Goal: Transaction & Acquisition: Purchase product/service

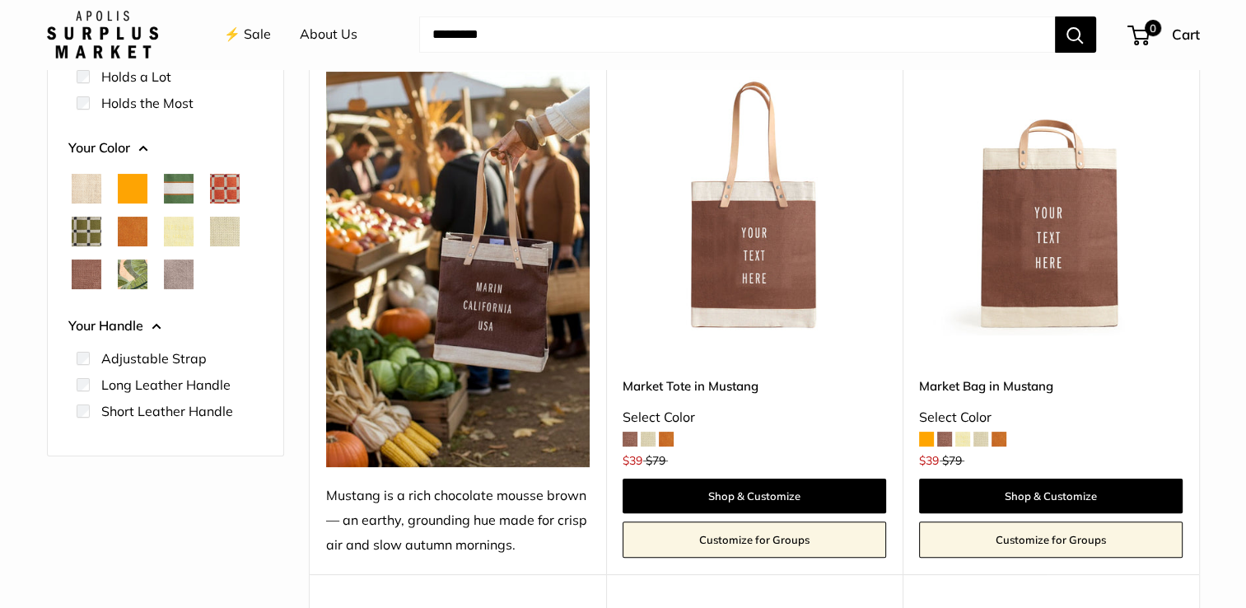
scroll to position [283, 0]
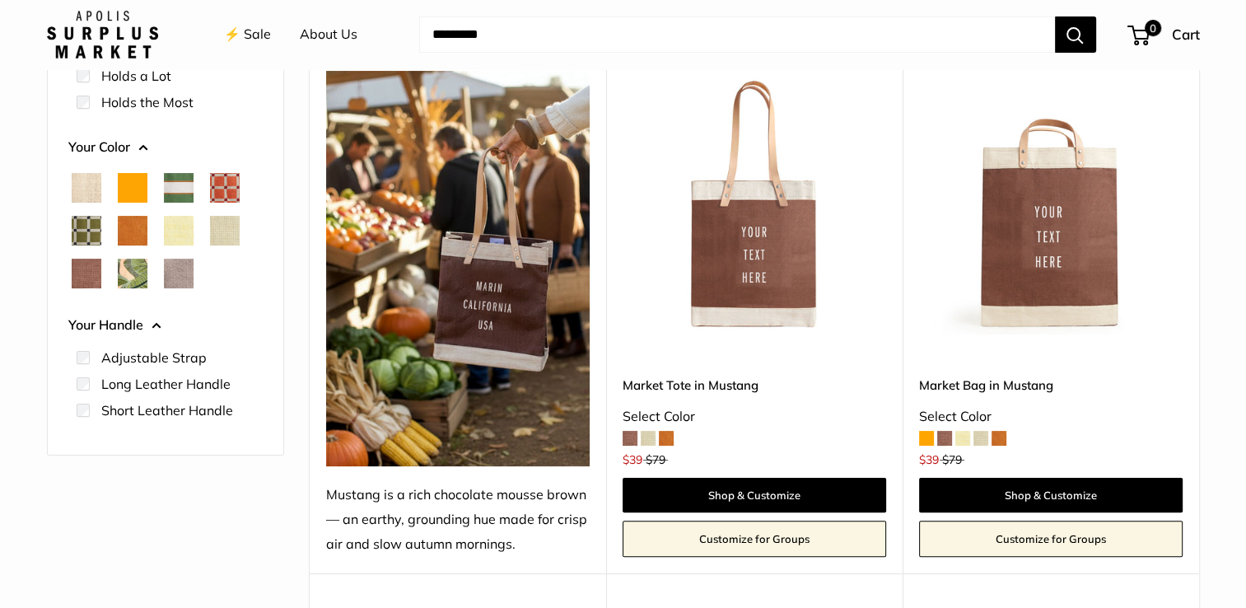
click at [175, 189] on span "Court Green" at bounding box center [179, 188] width 30 height 30
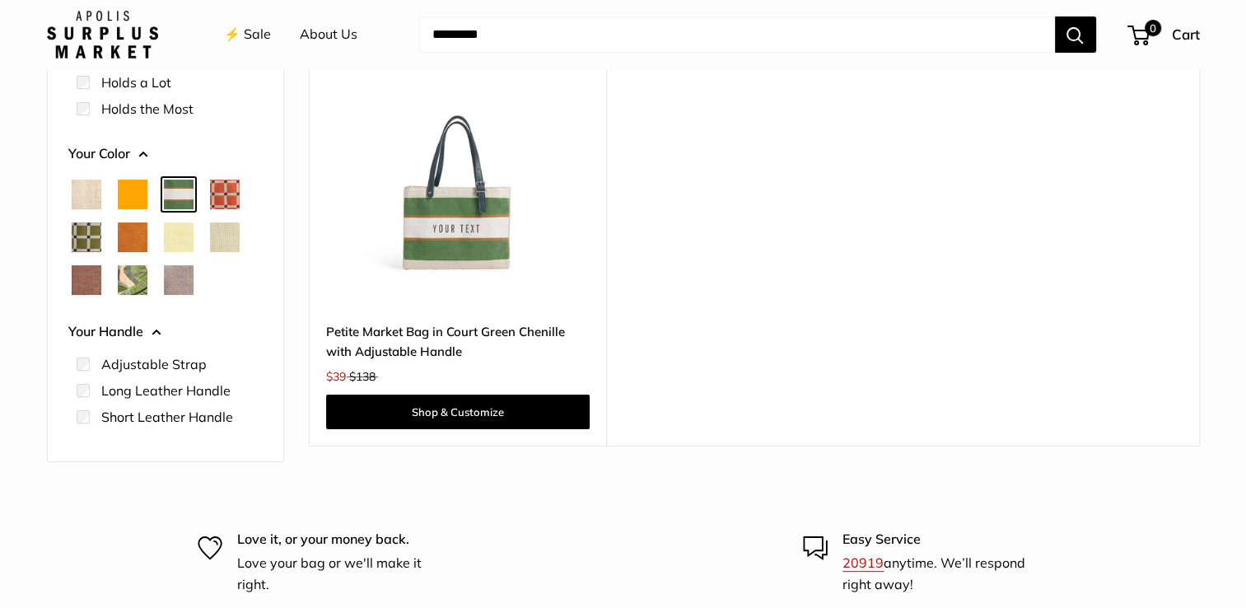
scroll to position [306, 0]
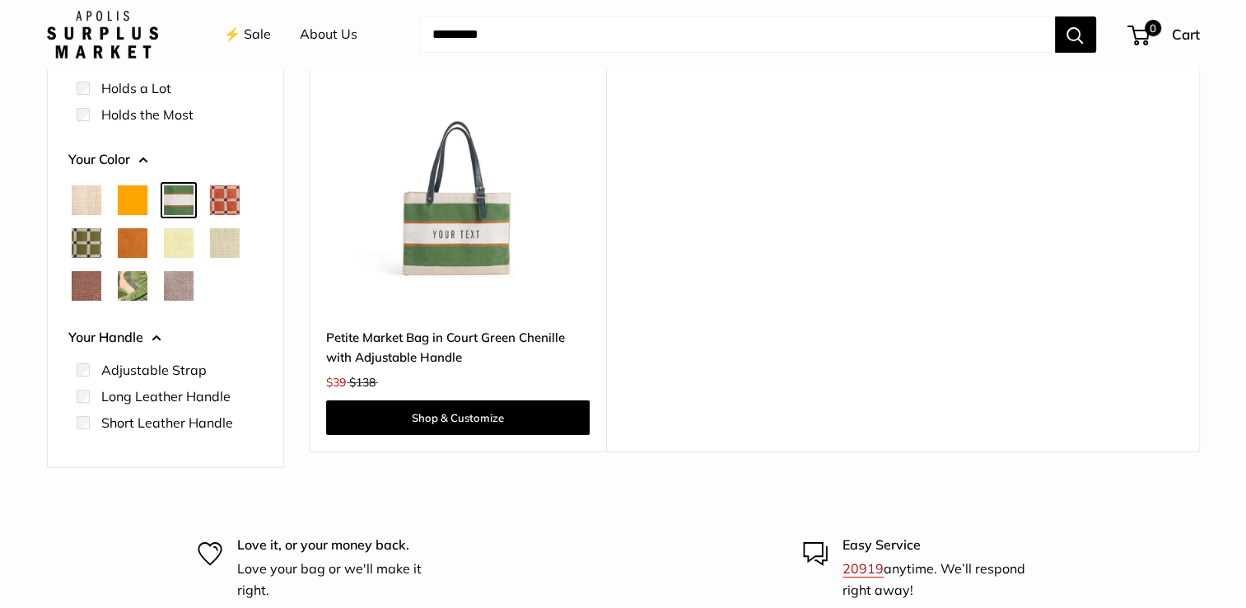
click at [88, 244] on span "Chenille Window Sage" at bounding box center [87, 243] width 30 height 30
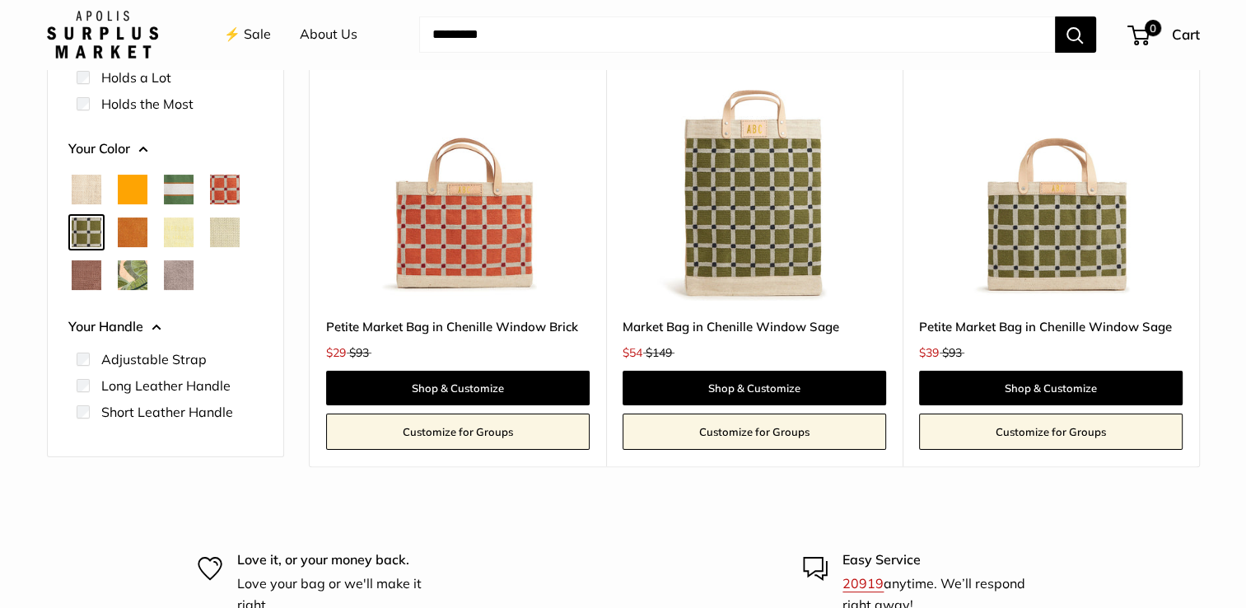
scroll to position [309, 0]
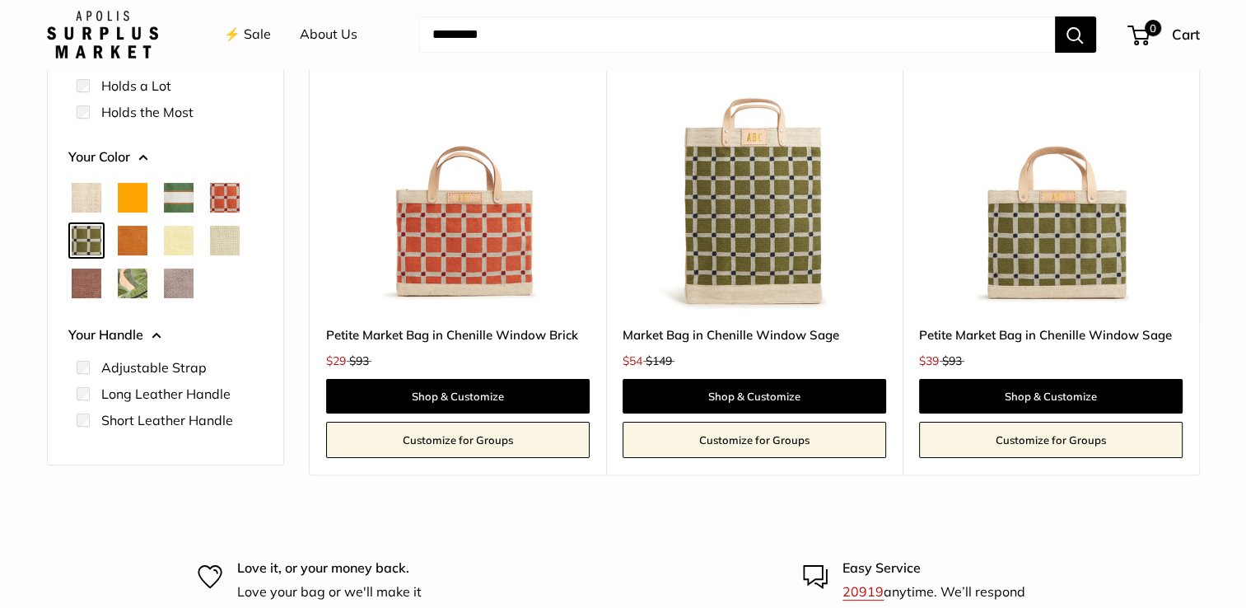
click at [227, 245] on span "Mint Sorbet" at bounding box center [225, 241] width 30 height 30
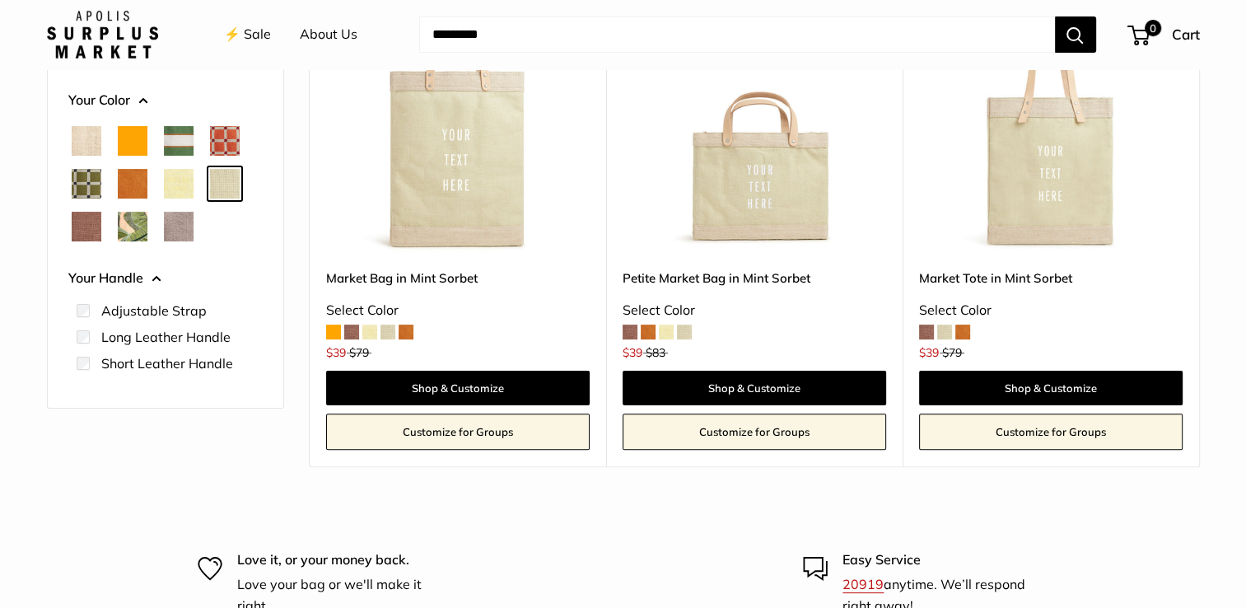
scroll to position [366, 0]
click at [88, 186] on span "Chenille Window Sage" at bounding box center [87, 184] width 30 height 30
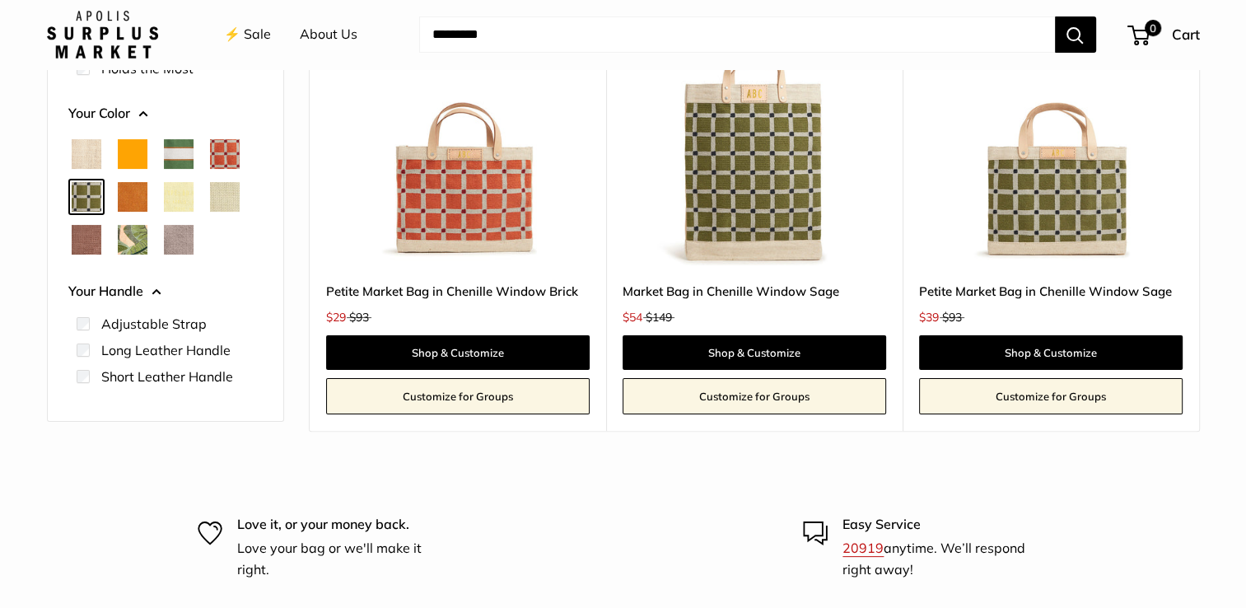
scroll to position [352, 0]
click at [79, 150] on span "Natural" at bounding box center [87, 154] width 30 height 30
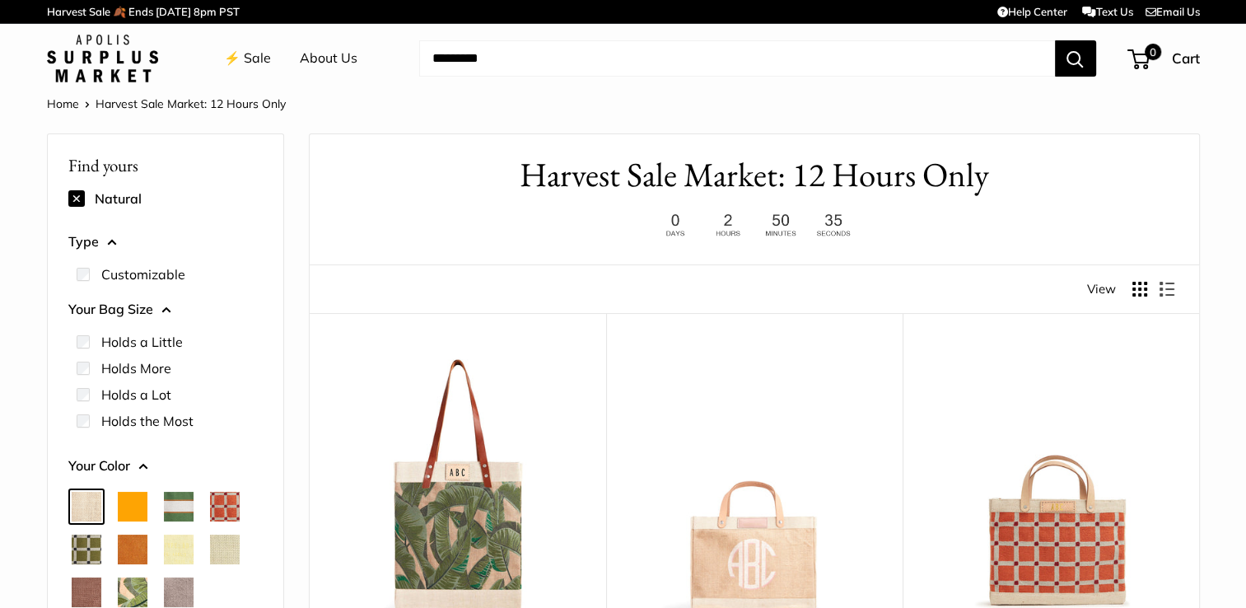
click at [254, 59] on link "⚡️ Sale" at bounding box center [247, 58] width 47 height 25
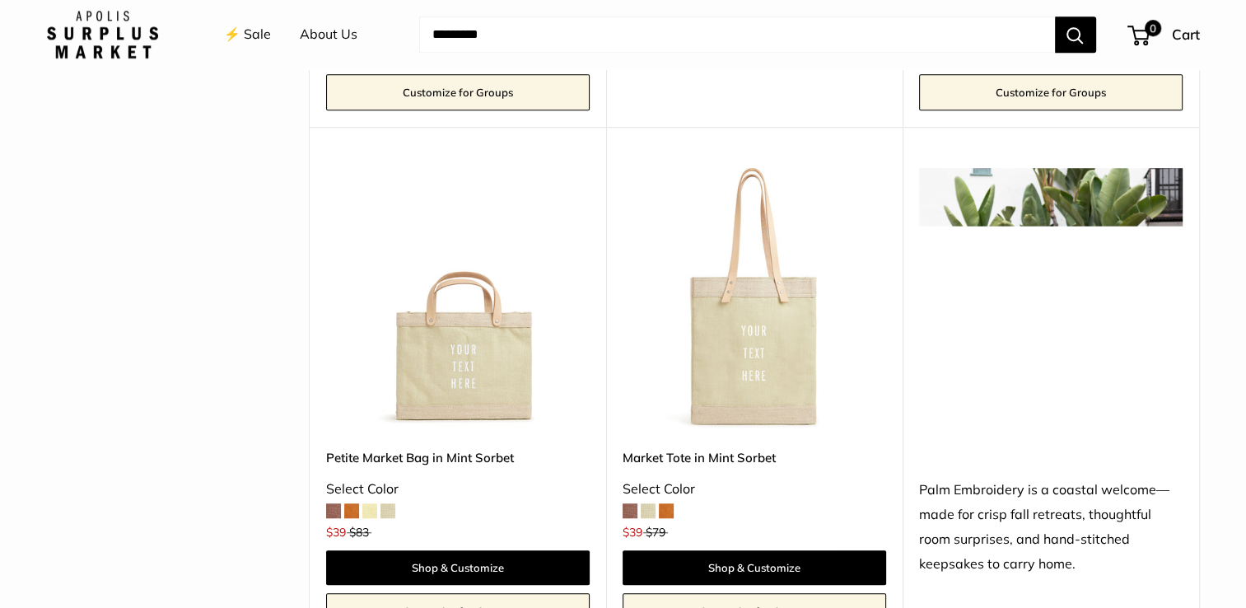
scroll to position [1250, 0]
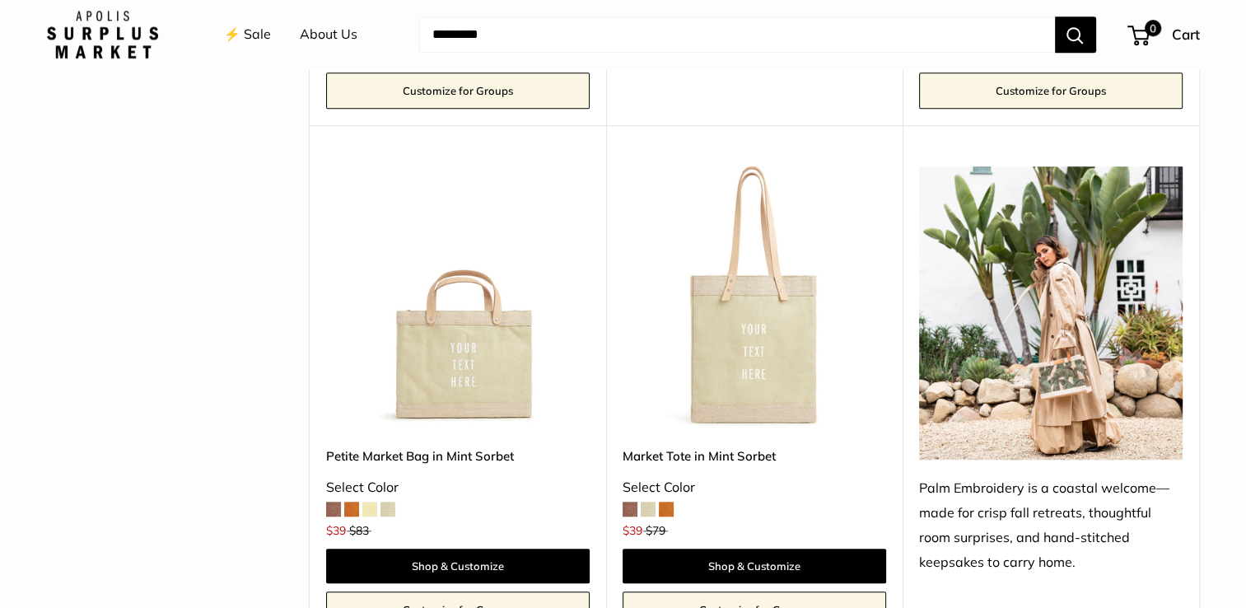
click at [0, 0] on img at bounding box center [0, 0] width 0 height 0
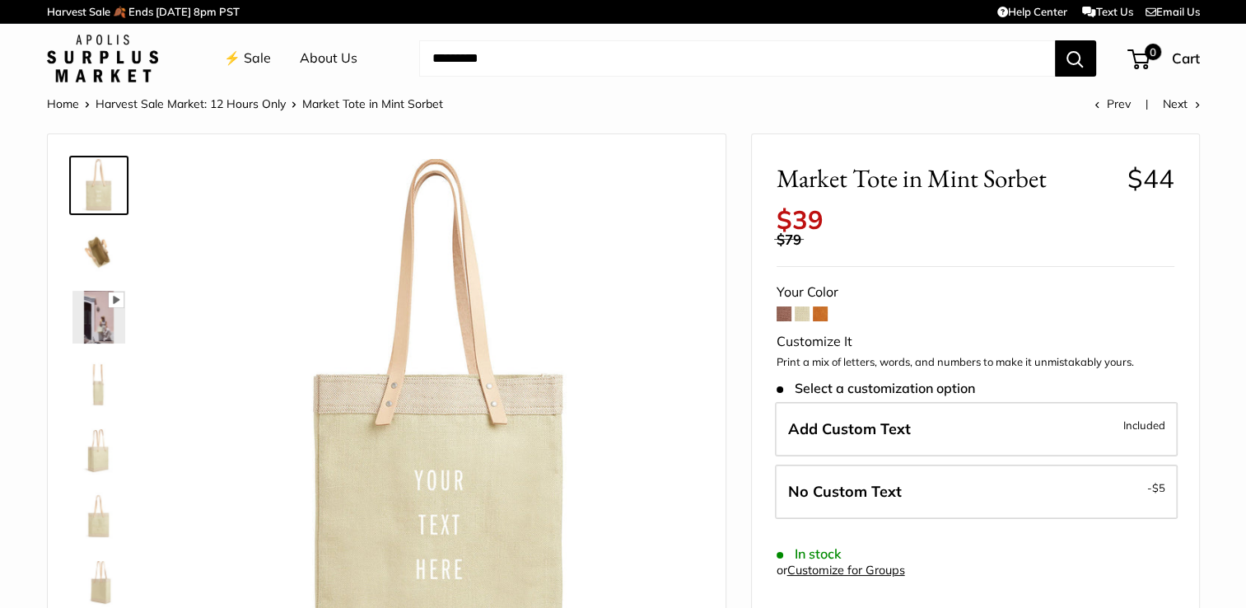
scroll to position [109, 0]
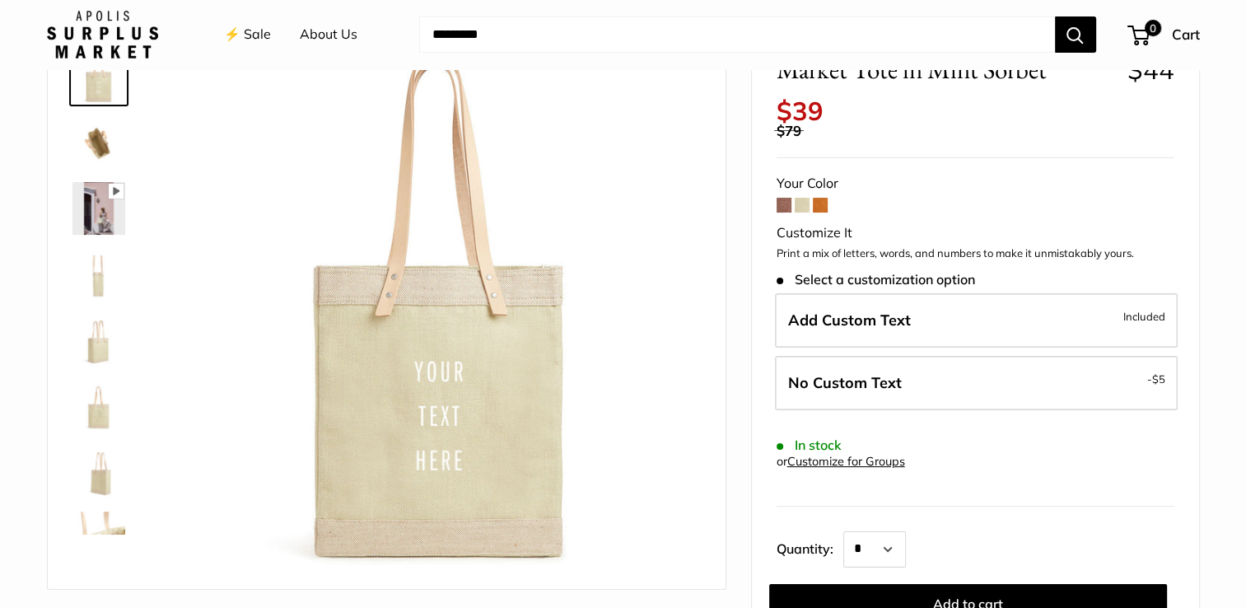
click at [101, 139] on img at bounding box center [98, 142] width 53 height 53
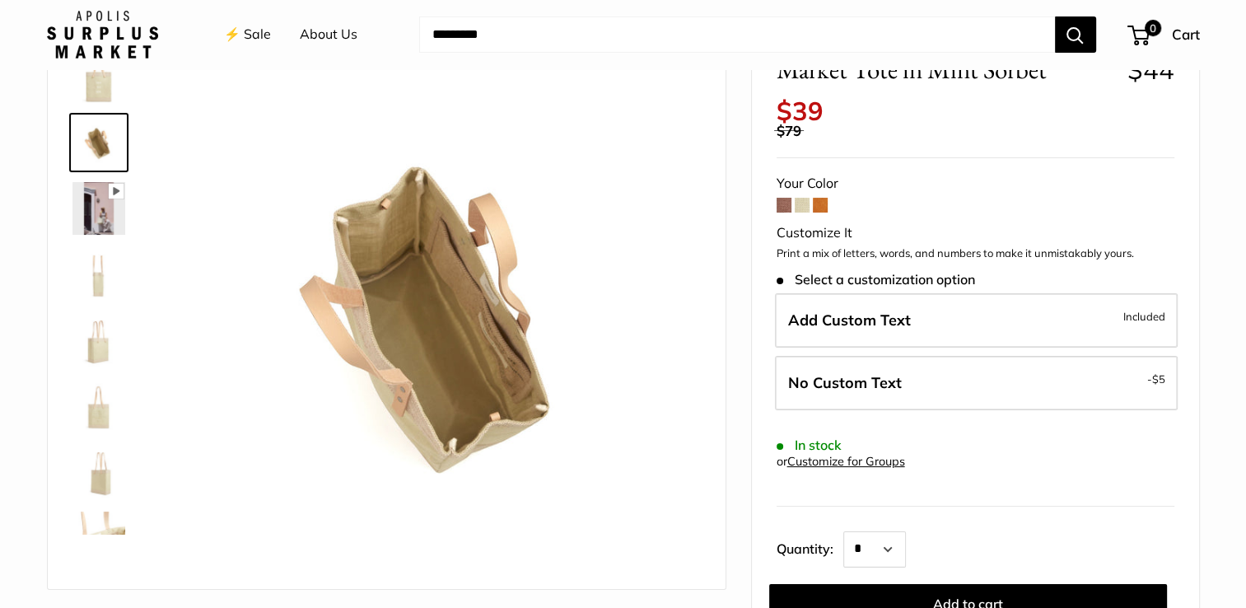
click at [102, 278] on img at bounding box center [98, 274] width 53 height 53
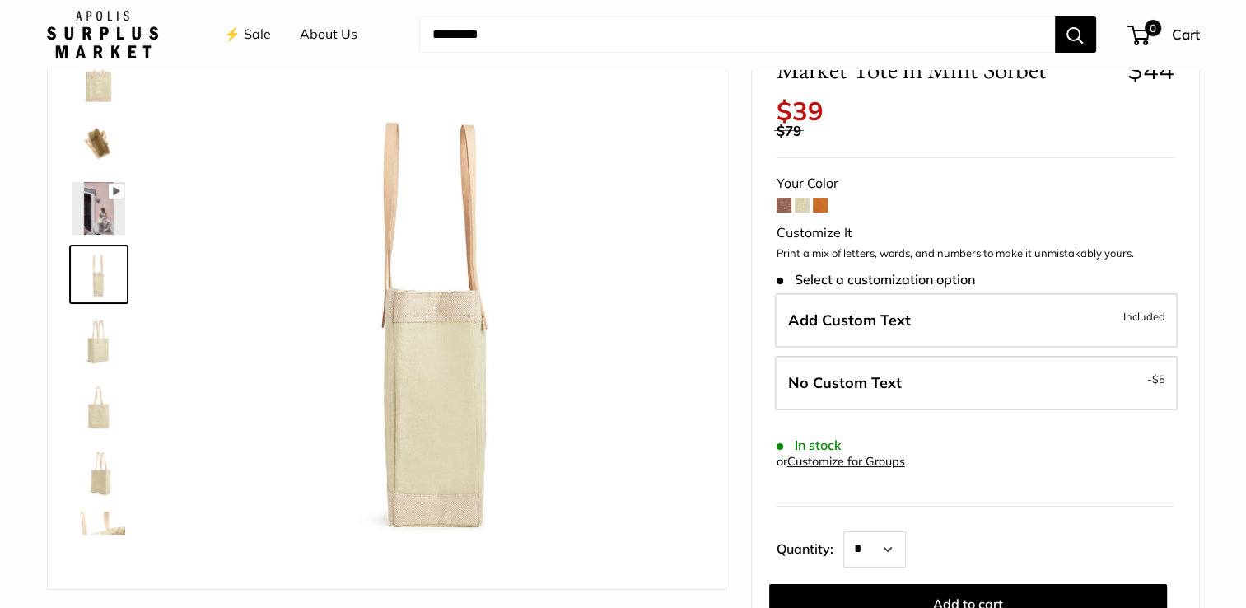
click at [92, 344] on img at bounding box center [98, 340] width 53 height 53
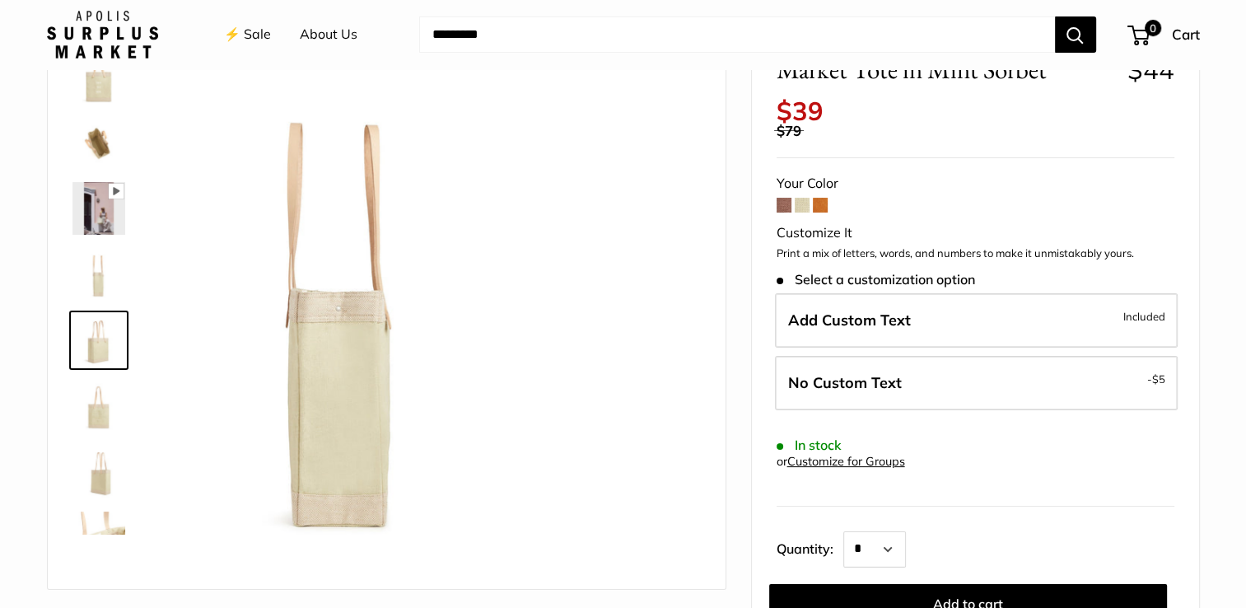
scroll to position [51, 0]
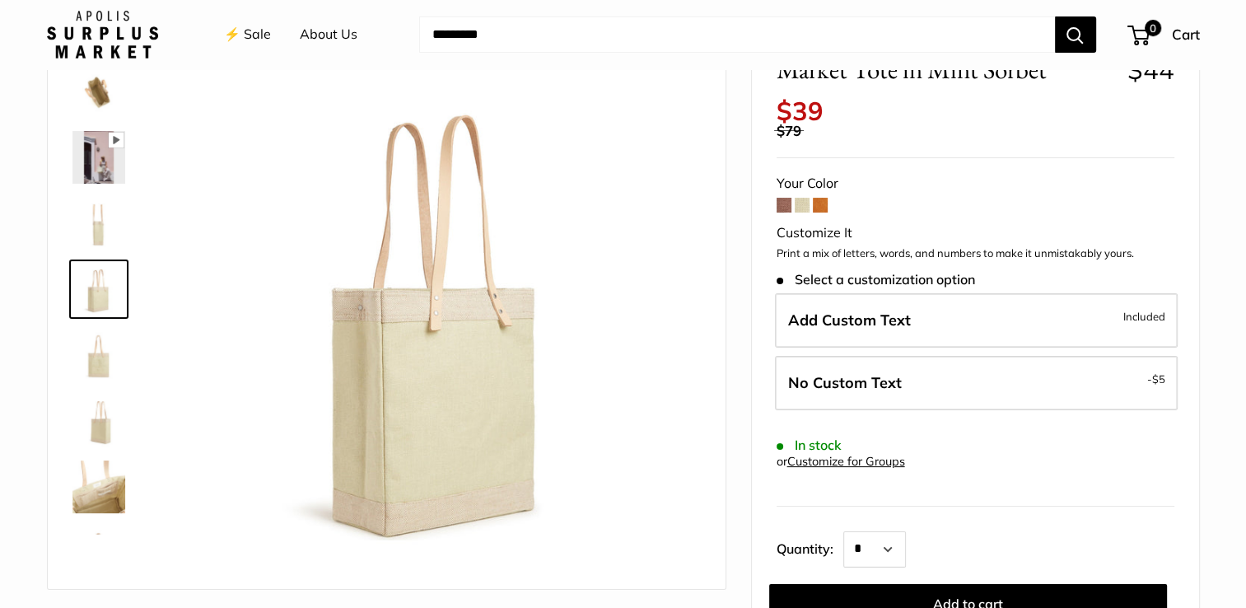
click at [92, 362] on img at bounding box center [98, 355] width 53 height 53
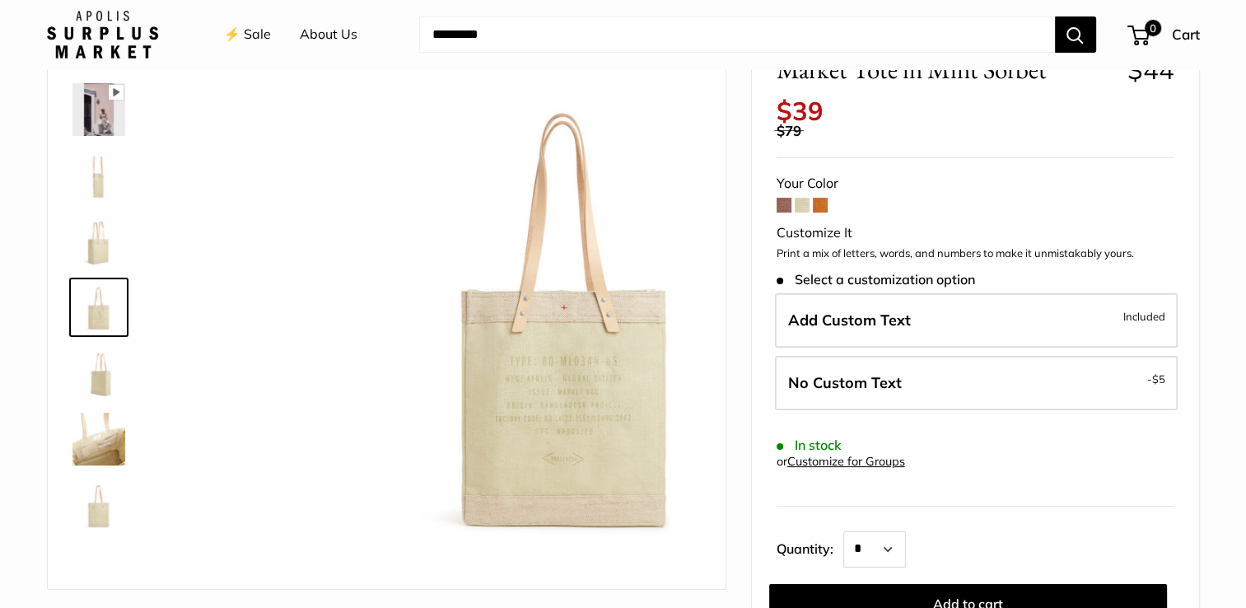
scroll to position [105, 0]
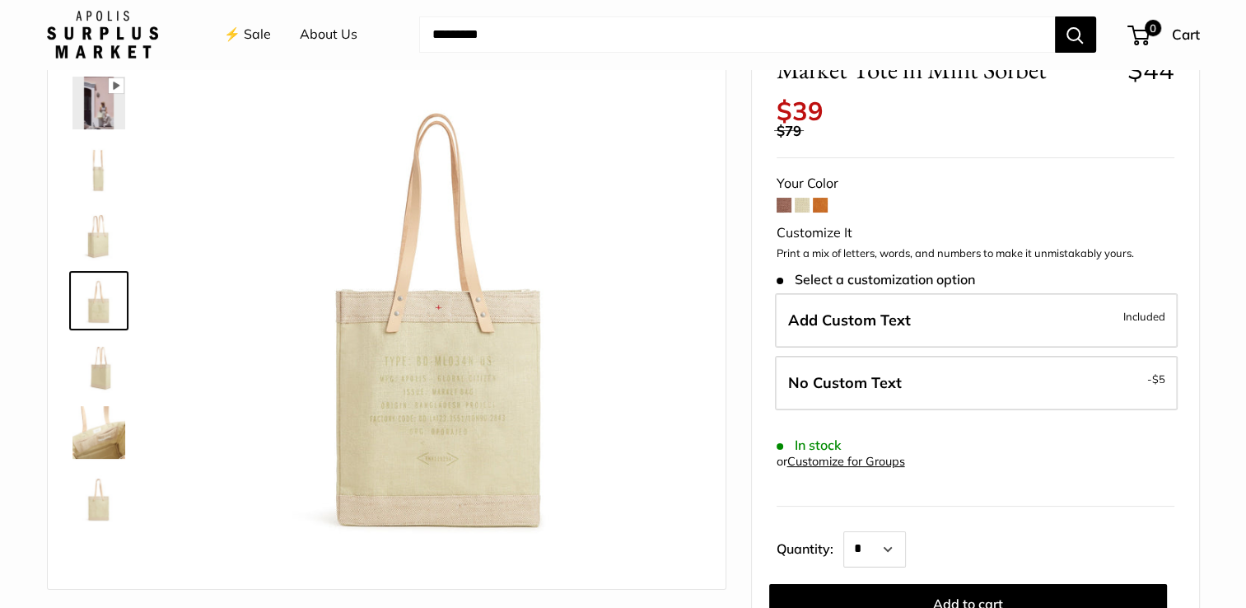
click at [96, 390] on img at bounding box center [98, 366] width 53 height 53
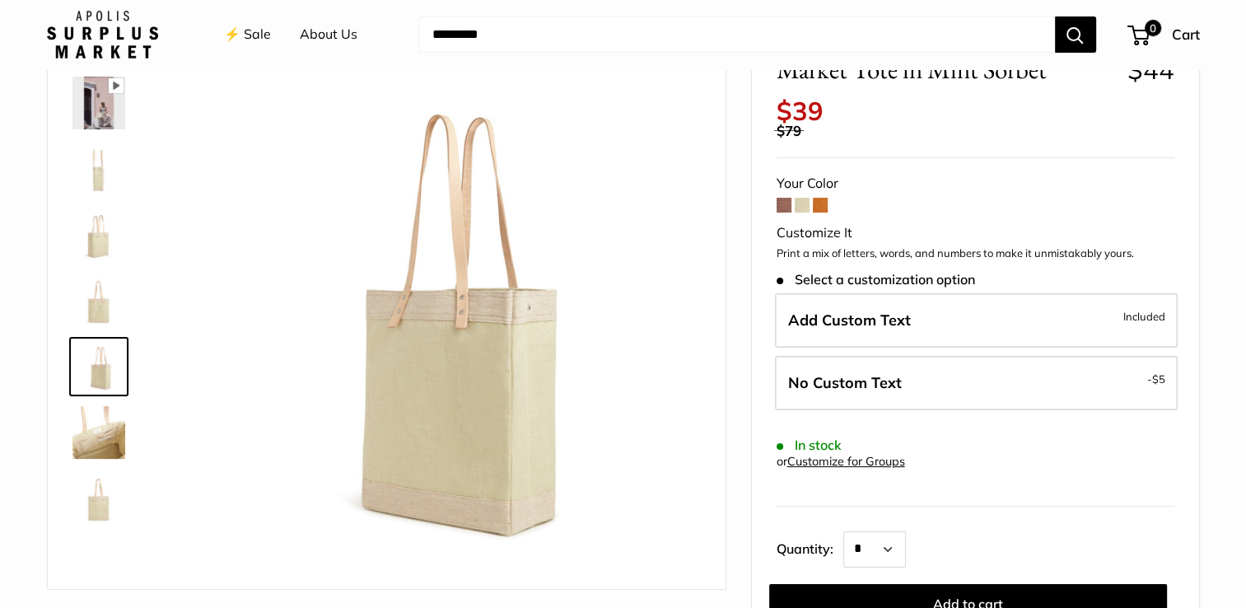
click at [96, 422] on img at bounding box center [98, 432] width 53 height 53
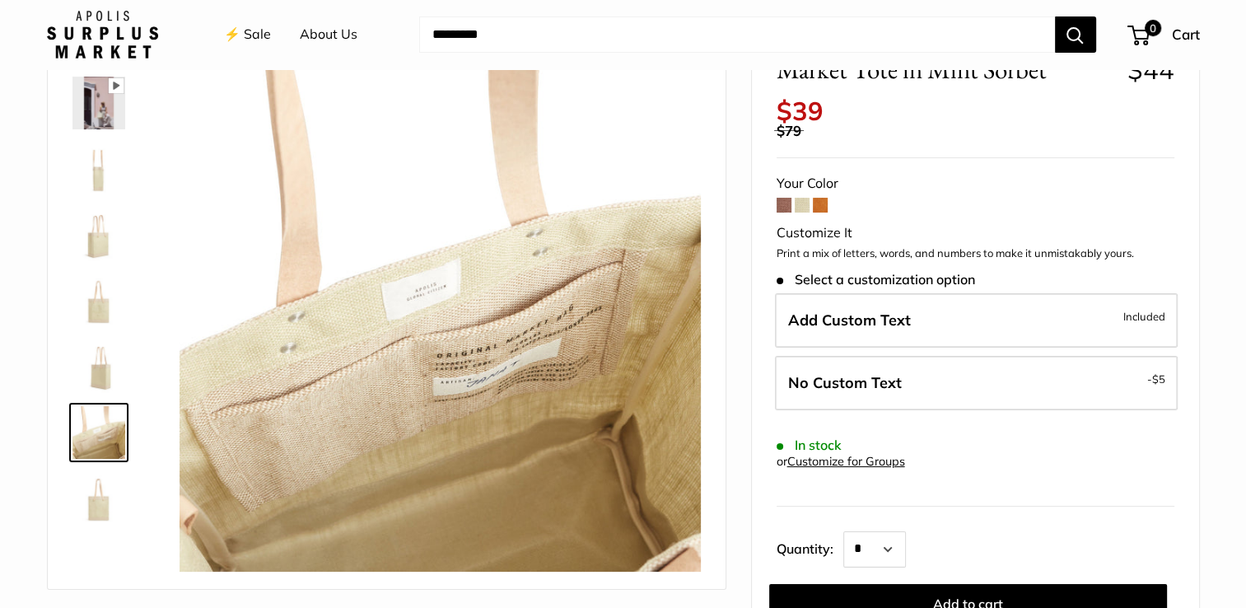
click at [101, 486] on img at bounding box center [98, 498] width 53 height 53
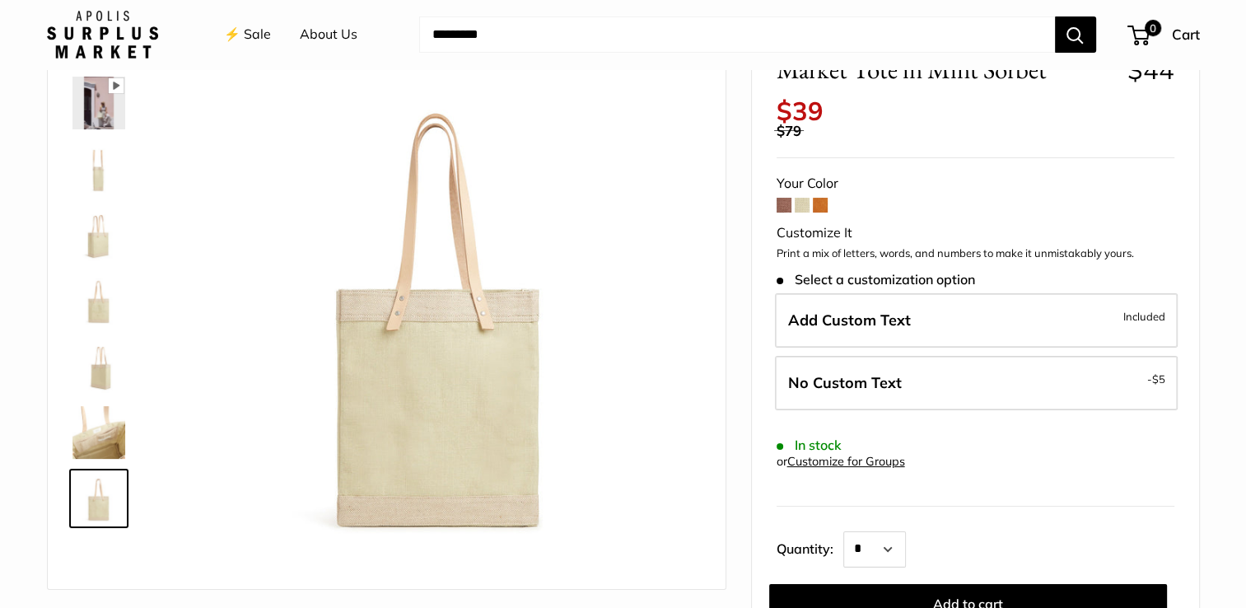
click at [99, 242] on img at bounding box center [98, 234] width 53 height 53
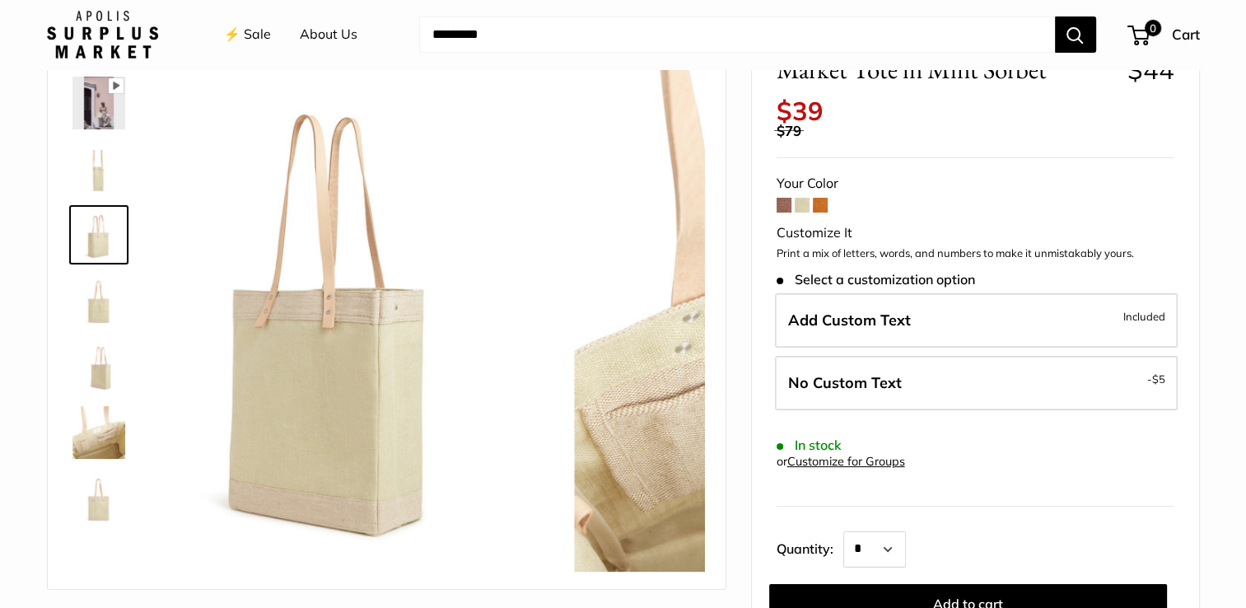
scroll to position [51, 0]
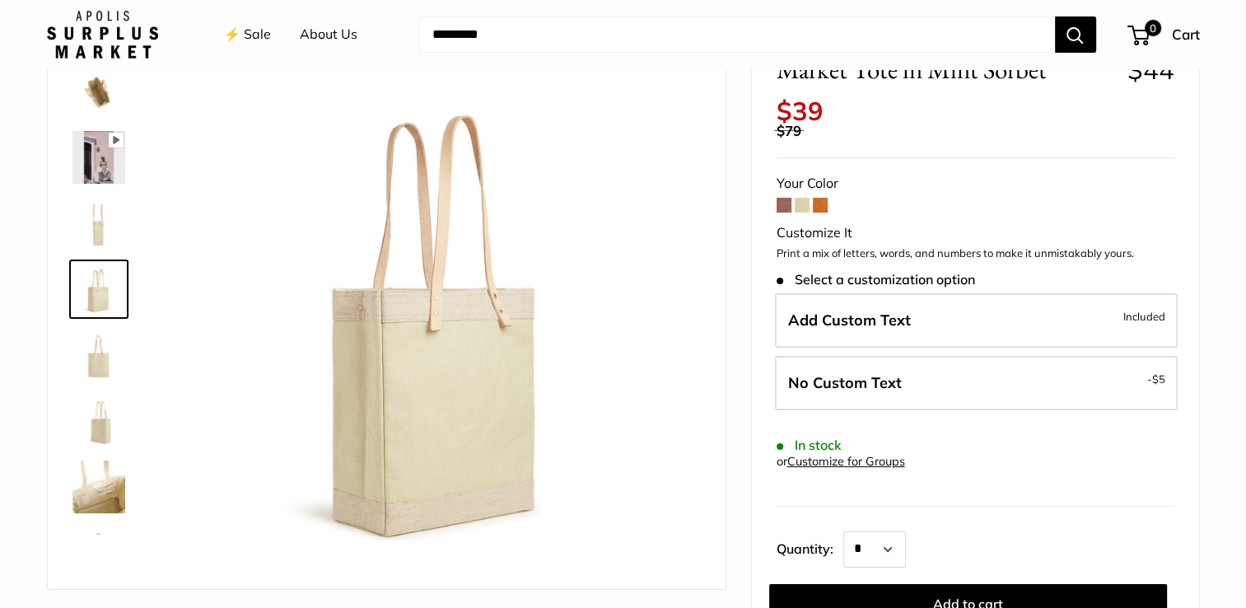
click at [105, 166] on img at bounding box center [98, 157] width 53 height 53
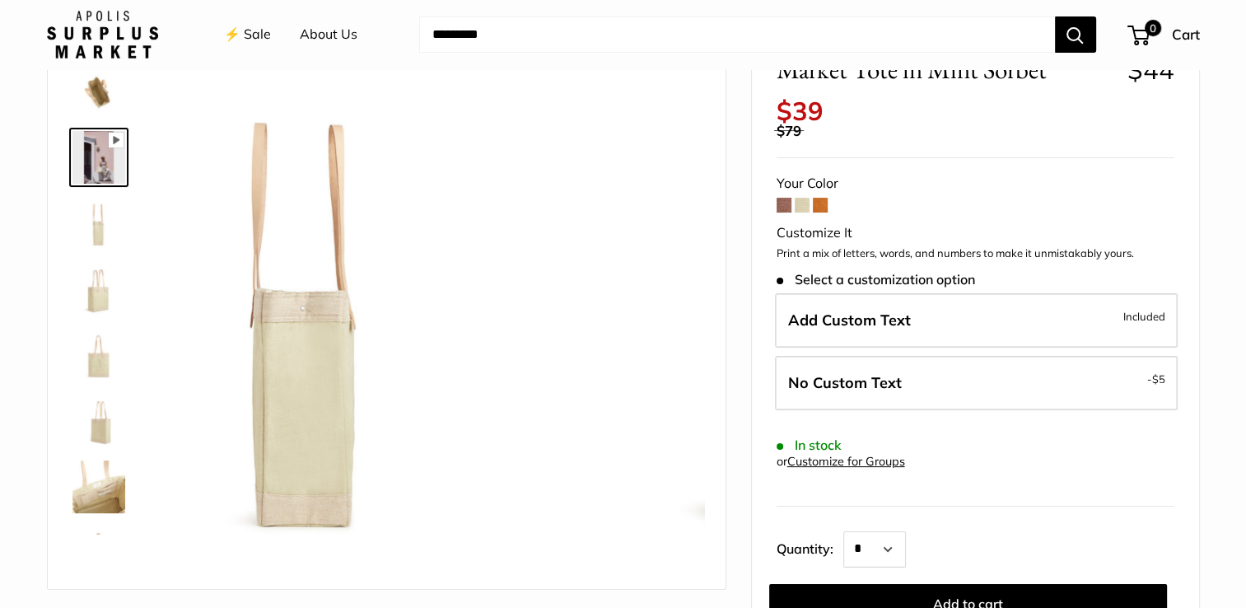
scroll to position [0, 0]
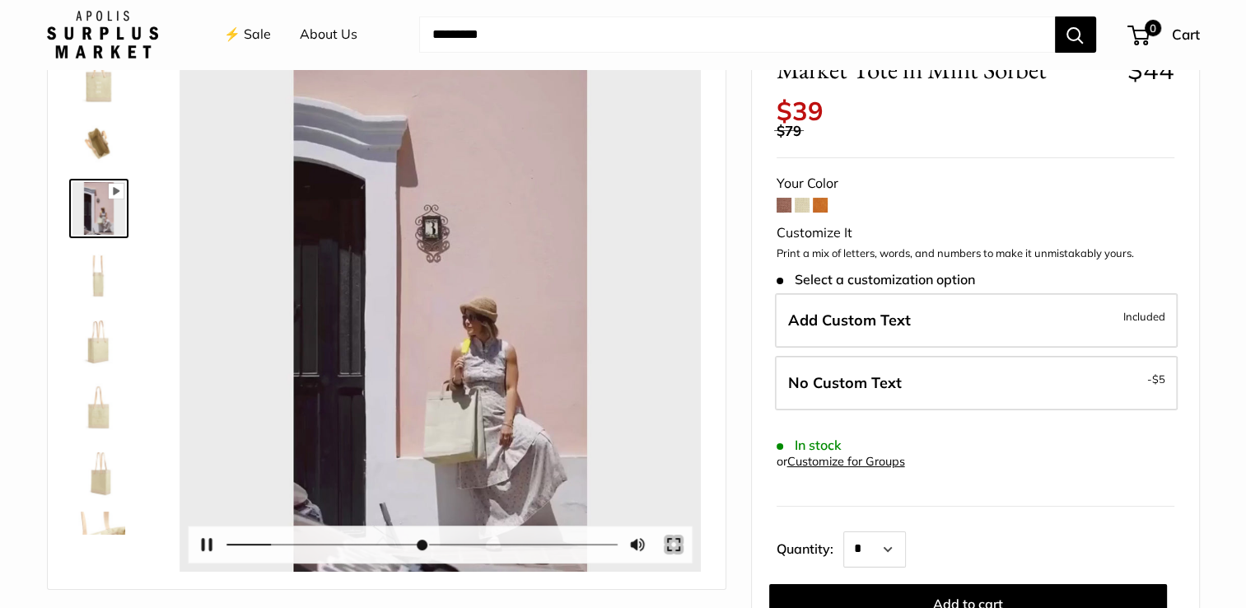
click at [675, 548] on button "Exit fullscreen Enter fullscreen" at bounding box center [674, 544] width 36 height 36
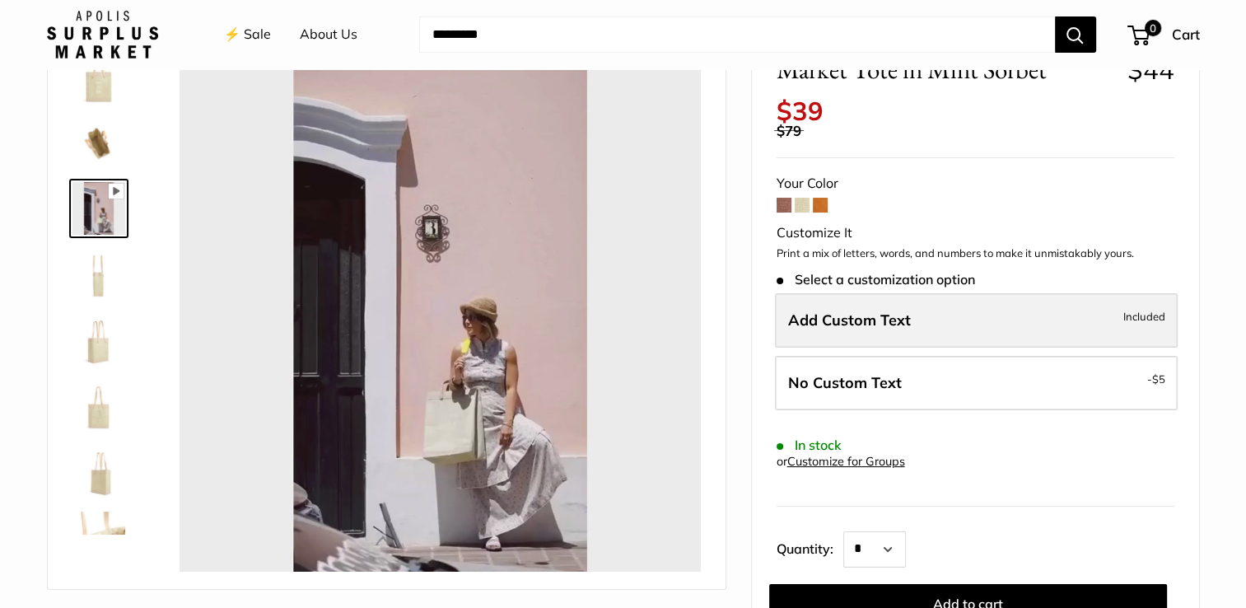
click at [950, 327] on label "Add Custom Text Included" at bounding box center [976, 320] width 403 height 54
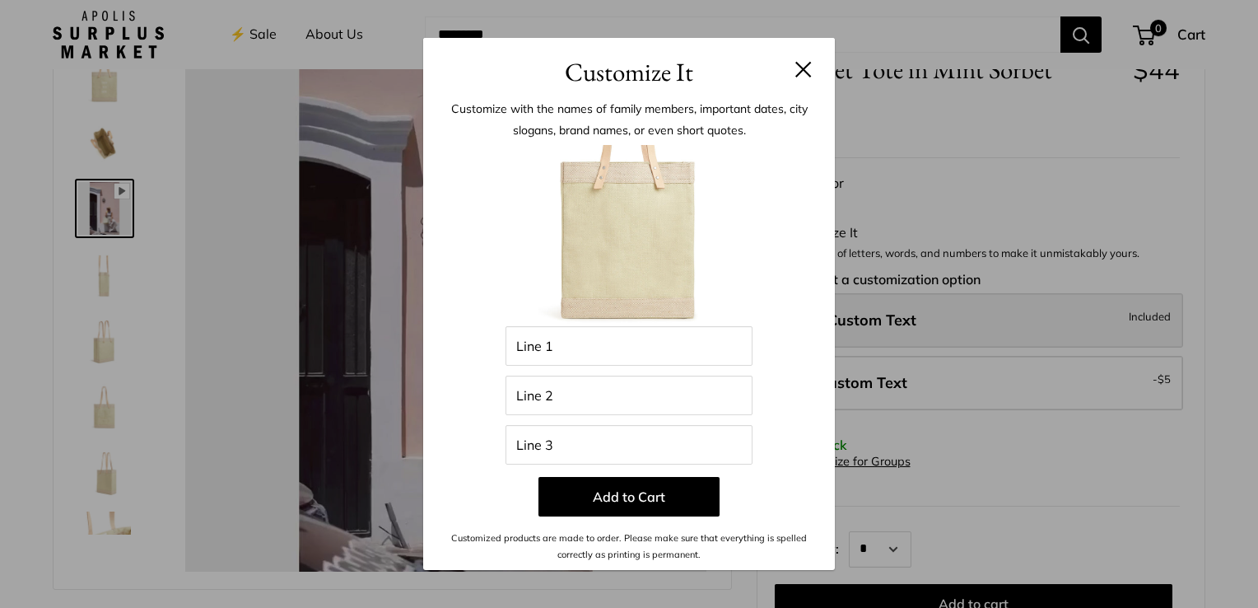
type input "*"
click at [684, 334] on input "Line 1" at bounding box center [629, 346] width 247 height 40
type input "******"
click at [640, 408] on input "Line 2" at bounding box center [629, 396] width 247 height 40
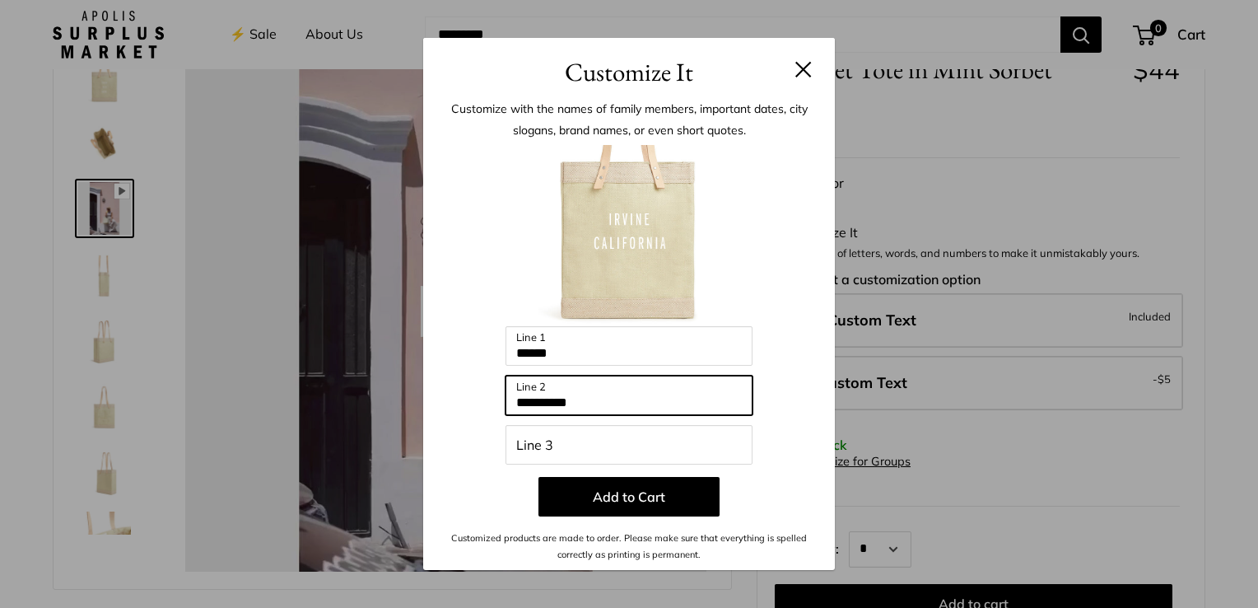
type input "**********"
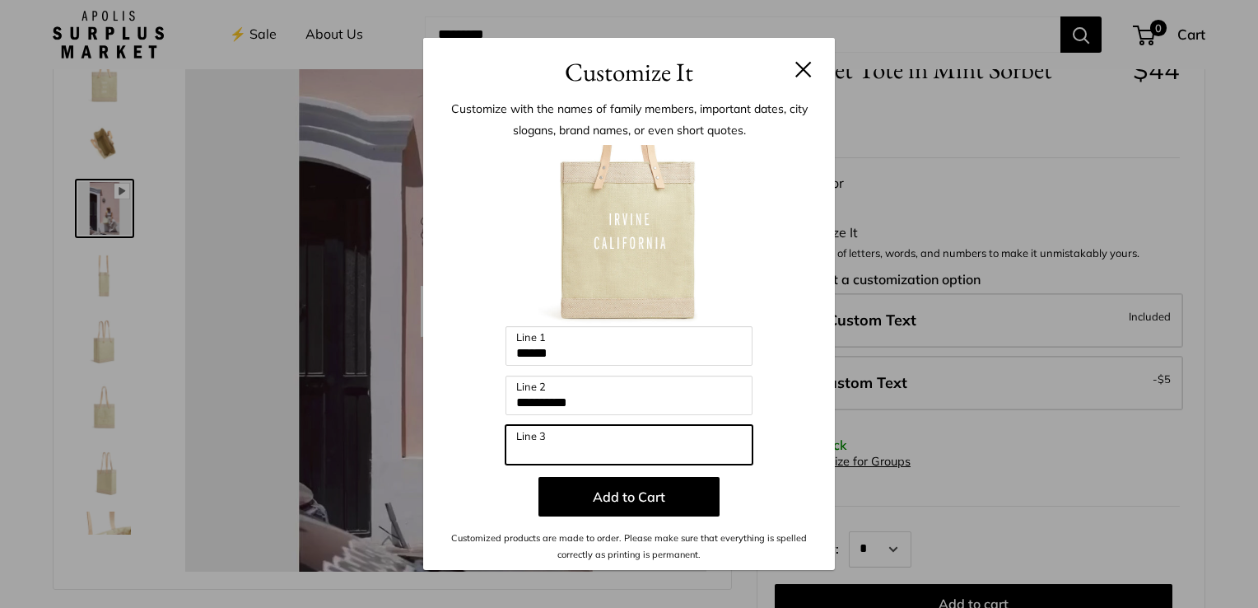
click at [632, 450] on input "Line 3" at bounding box center [629, 445] width 247 height 40
type input "*"
type input "**********"
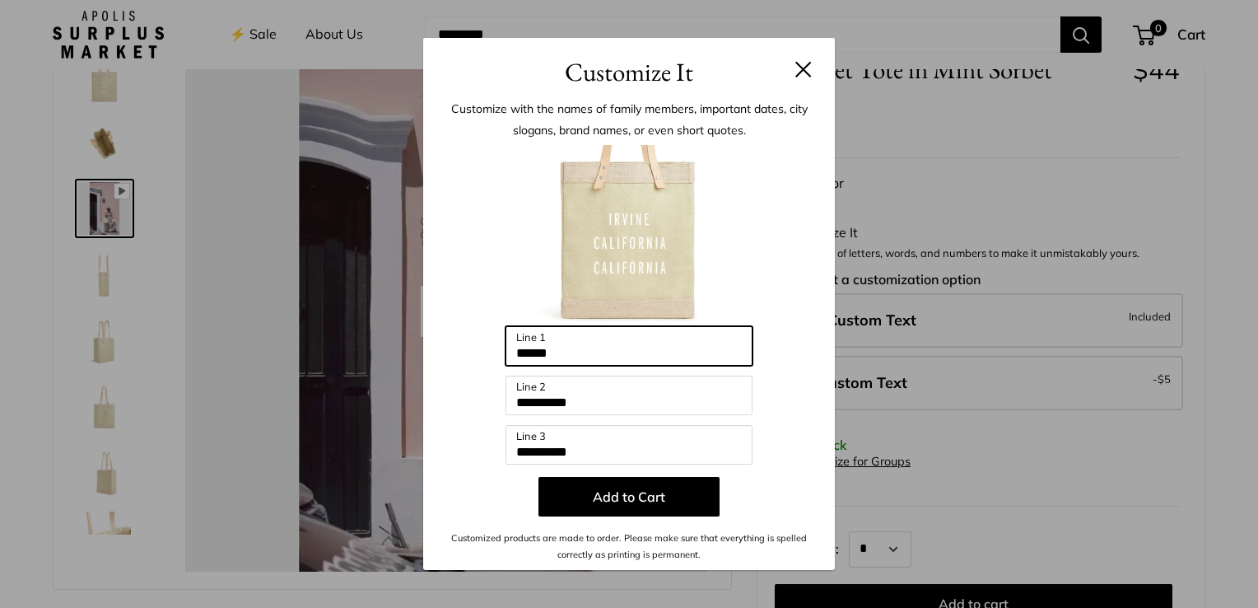
click at [590, 348] on input "******" at bounding box center [629, 346] width 247 height 40
type input "*"
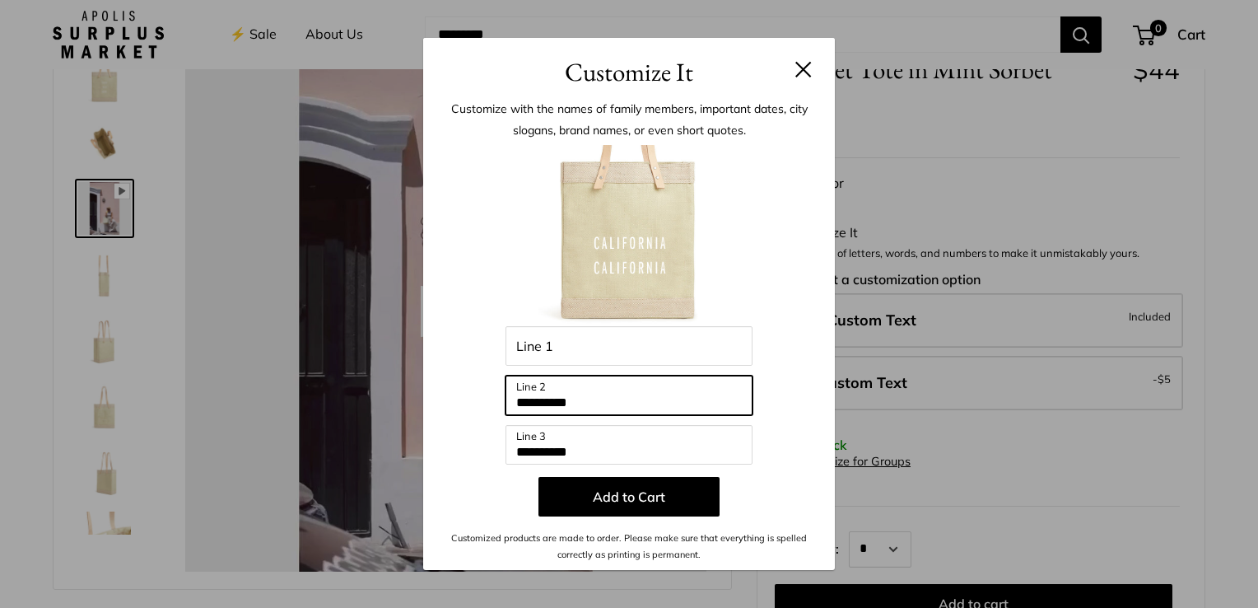
click at [618, 390] on input "**********" at bounding box center [629, 396] width 247 height 40
type input "*"
type input "******"
click at [469, 385] on div "**********" at bounding box center [629, 354] width 362 height 418
click at [811, 64] on button at bounding box center [804, 69] width 16 height 16
